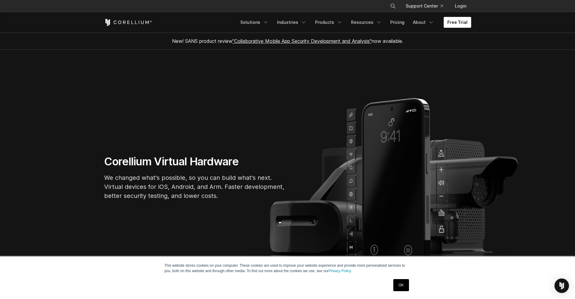
click at [463, 20] on link "Free Trial" at bounding box center [456, 22] width 27 height 11
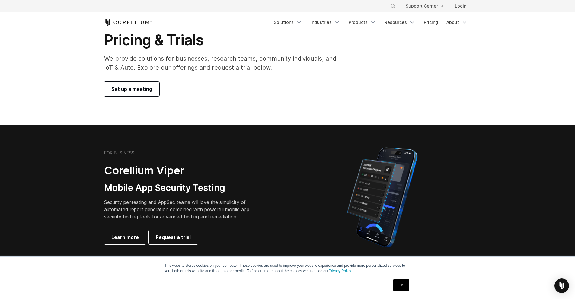
scroll to position [26, 0]
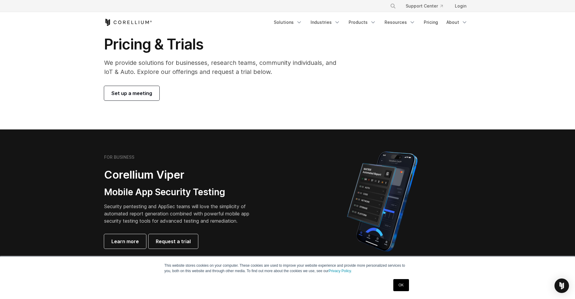
click at [141, 94] on span "Set up a meeting" at bounding box center [131, 93] width 41 height 7
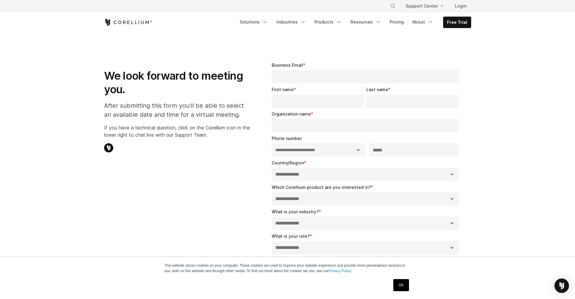
select select "**"
click at [466, 27] on link "Free Trial" at bounding box center [456, 22] width 27 height 11
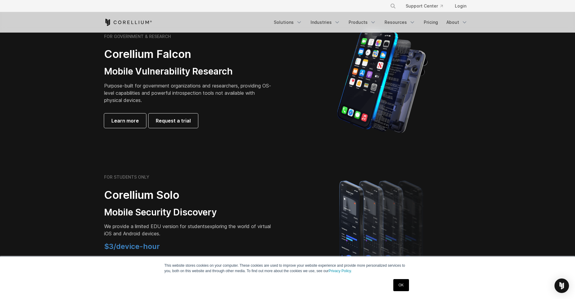
scroll to position [249, 0]
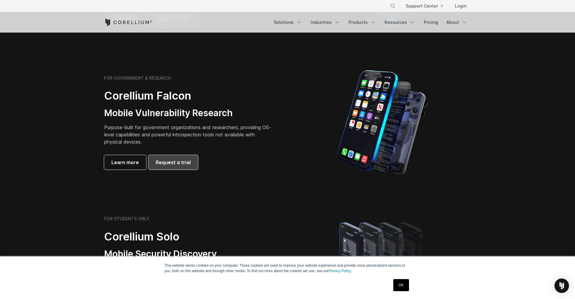
click at [170, 155] on link "Request a trial" at bounding box center [172, 162] width 49 height 14
